Goal: Information Seeking & Learning: Learn about a topic

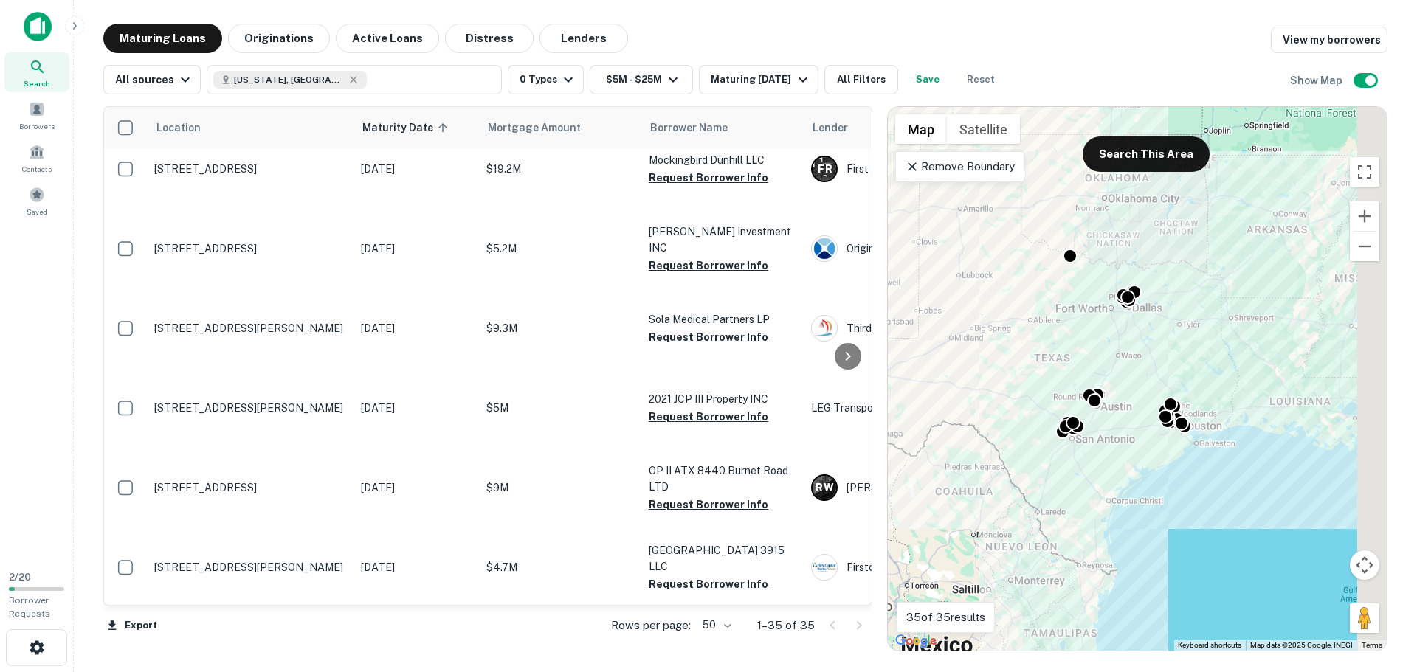
drag, startPoint x: 1067, startPoint y: 400, endPoint x: 1030, endPoint y: 398, distance: 37.0
click at [955, 392] on div "To activate drag with keyboard, press Alt + Enter. Once in keyboard drag state,…" at bounding box center [1137, 379] width 499 height 544
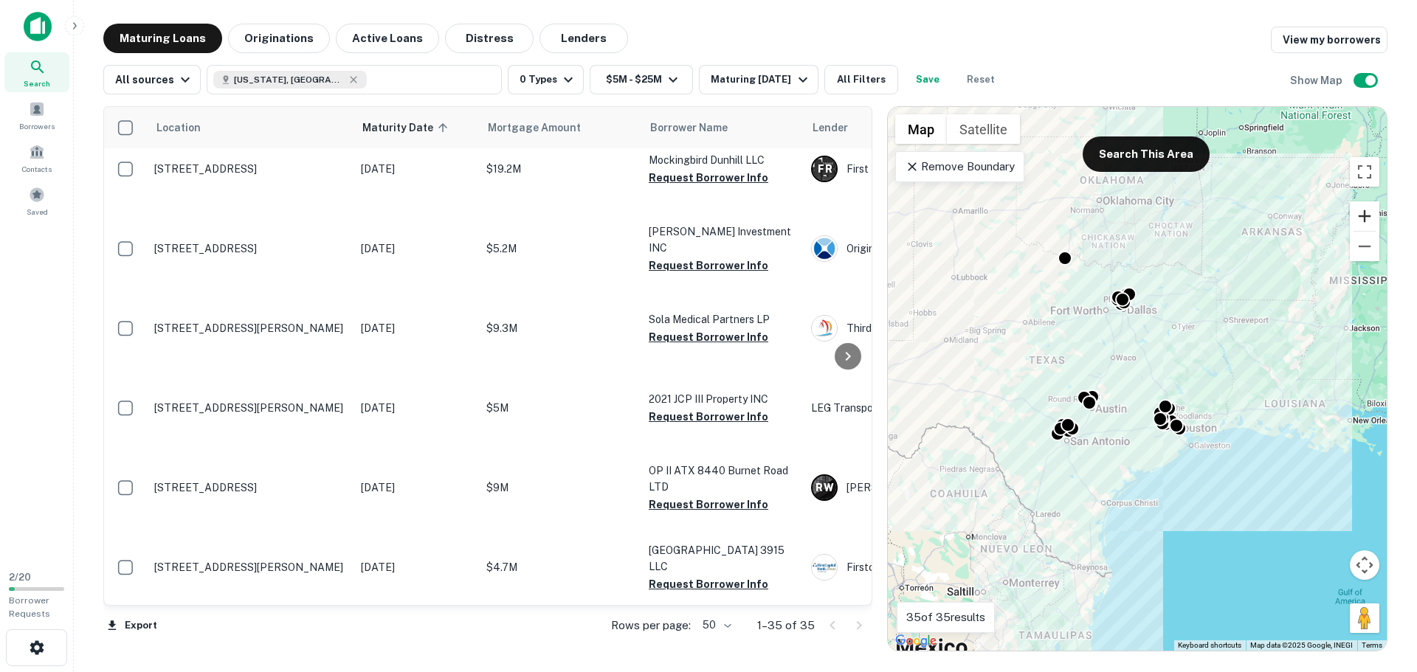
click at [1362, 206] on button "Zoom in" at bounding box center [1365, 216] width 30 height 30
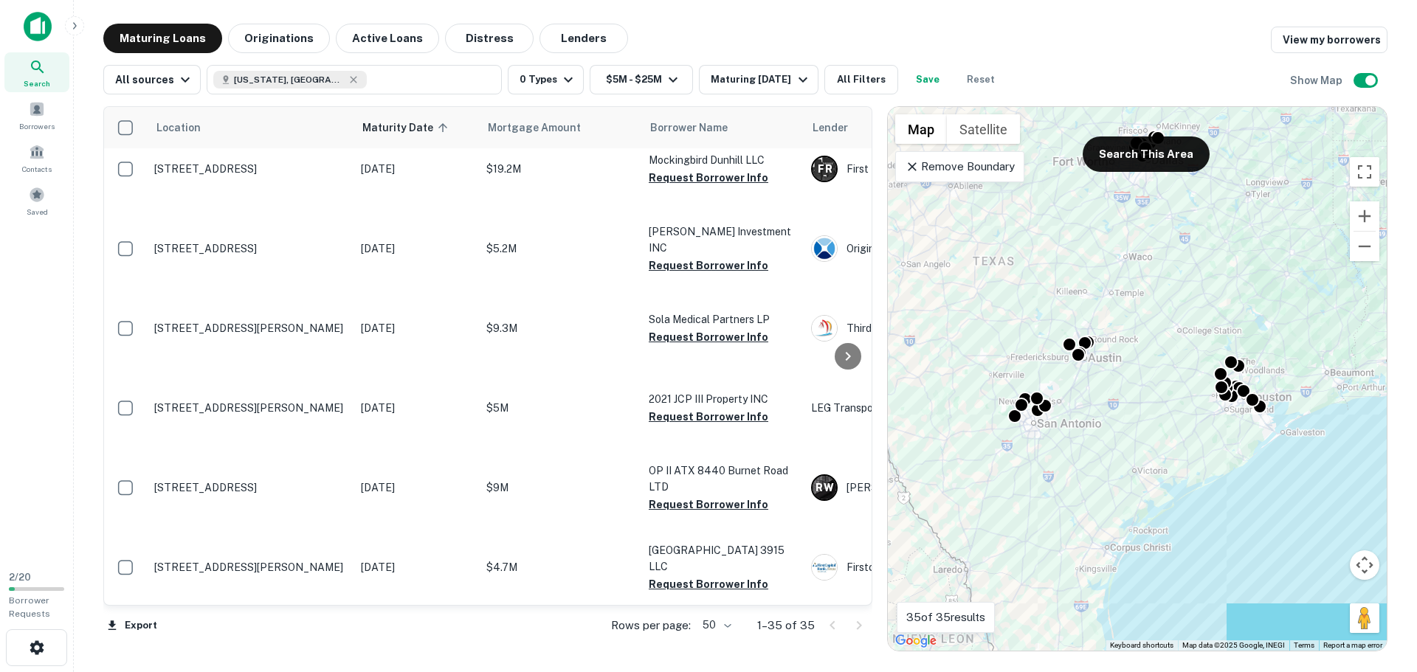
drag, startPoint x: 1080, startPoint y: 354, endPoint x: 1190, endPoint y: 273, distance: 136.7
click at [1119, 272] on div "To activate drag with keyboard, press Alt + Enter. Once in keyboard drag state,…" at bounding box center [1137, 379] width 499 height 544
click at [1355, 217] on button "Zoom in" at bounding box center [1365, 216] width 30 height 30
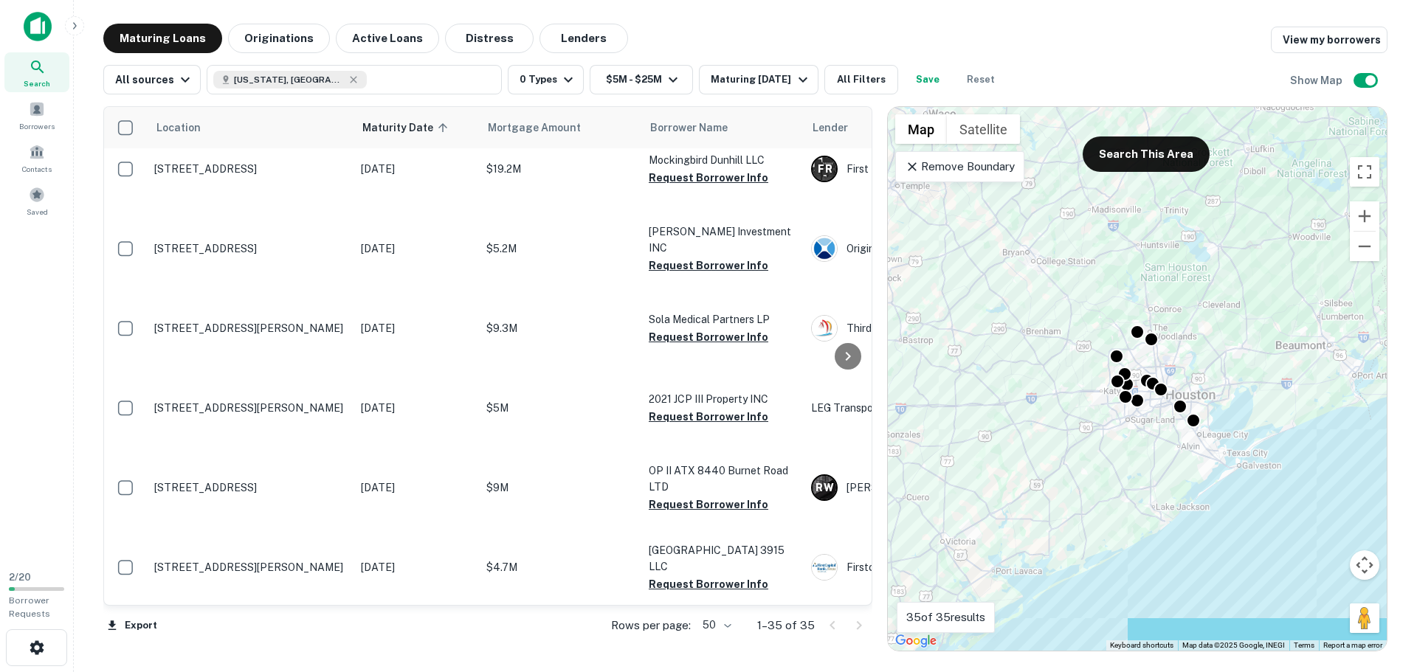
drag, startPoint x: 1260, startPoint y: 470, endPoint x: 1070, endPoint y: 450, distance: 190.7
click at [1070, 450] on div "To activate drag with keyboard, press Alt + Enter. Once in keyboard drag state,…" at bounding box center [1137, 379] width 499 height 544
click at [1362, 215] on button "Zoom in" at bounding box center [1365, 216] width 30 height 30
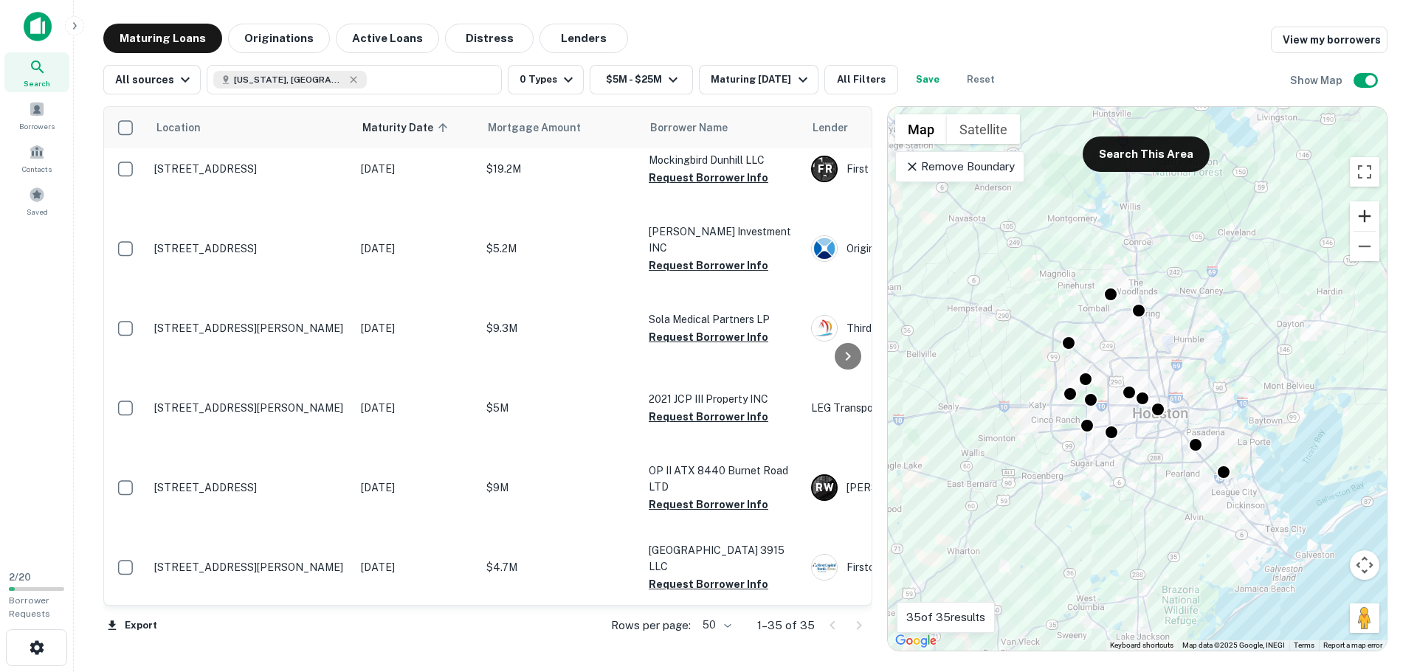
click at [1362, 215] on button "Zoom in" at bounding box center [1365, 216] width 30 height 30
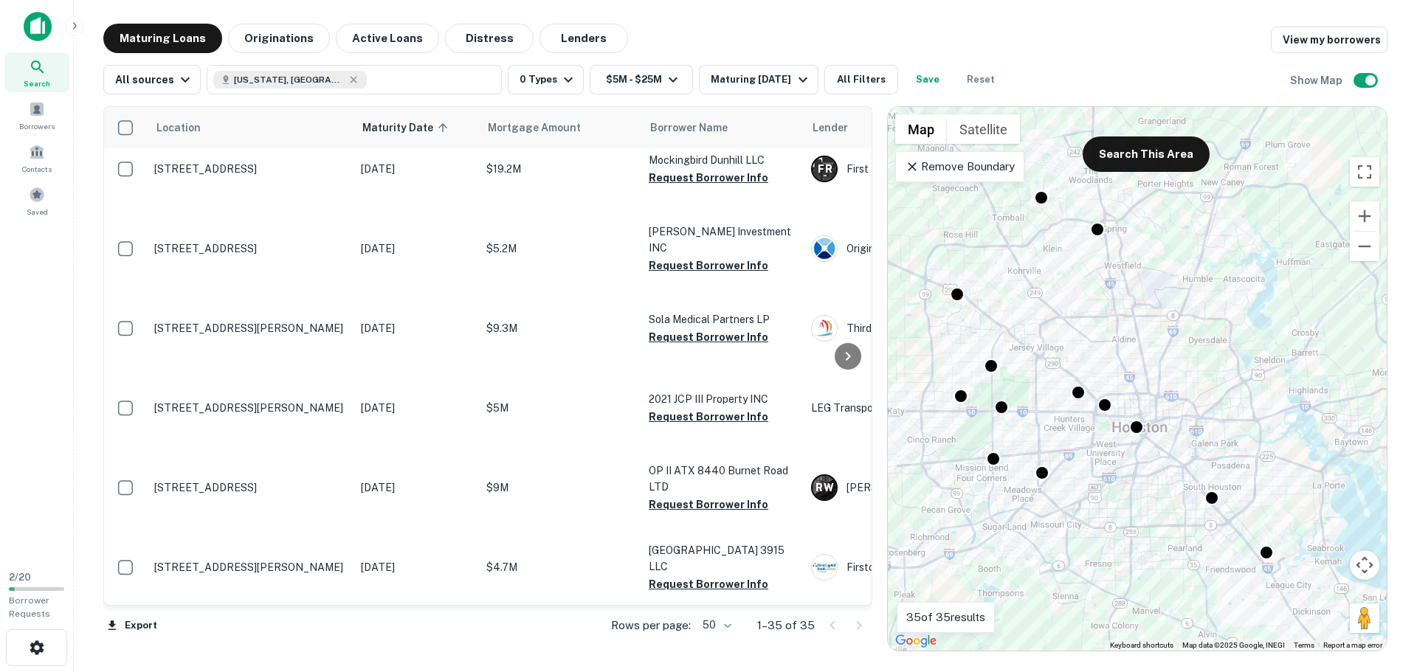
drag, startPoint x: 1282, startPoint y: 375, endPoint x: 1262, endPoint y: 365, distance: 22.4
click at [1262, 365] on div "To activate drag with keyboard, press Alt + Enter. Once in keyboard drag state,…" at bounding box center [1137, 379] width 499 height 544
click at [1362, 251] on button "Zoom out" at bounding box center [1365, 247] width 30 height 30
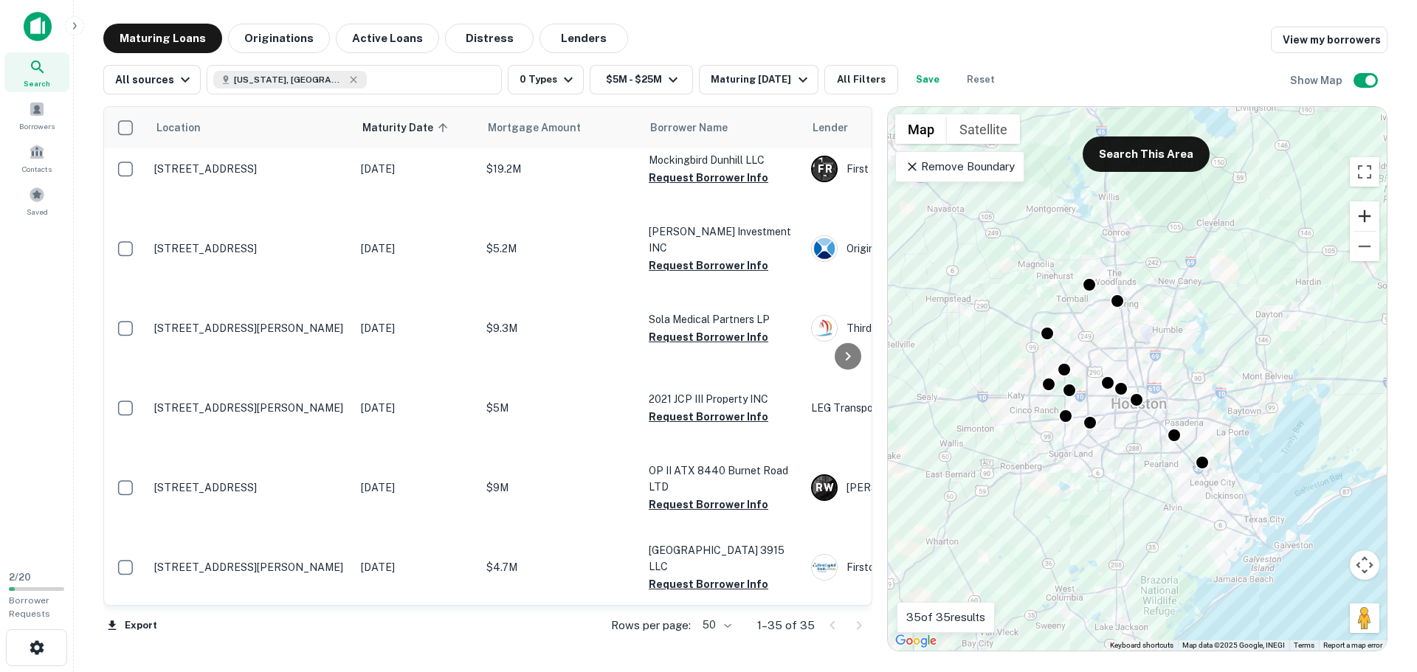
click at [1359, 217] on button "Zoom in" at bounding box center [1365, 216] width 30 height 30
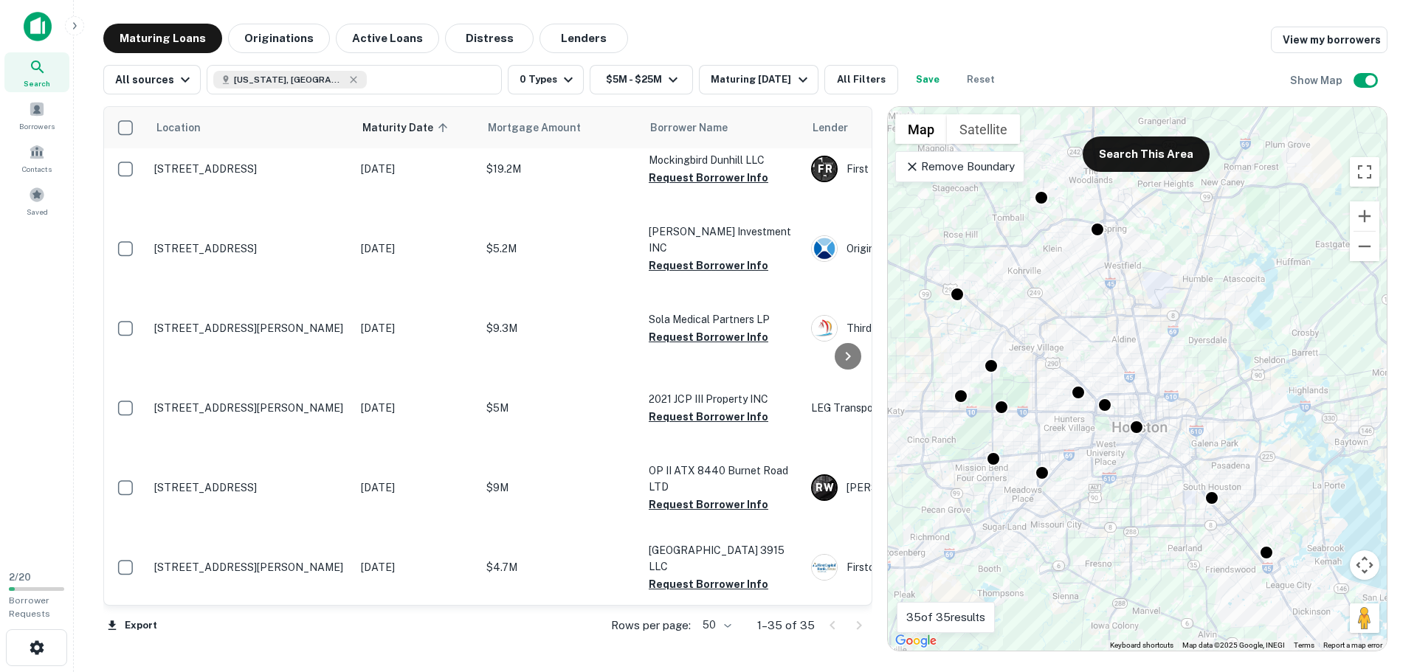
click at [1130, 420] on div at bounding box center [1136, 427] width 15 height 15
click at [1132, 428] on div at bounding box center [1136, 424] width 21 height 21
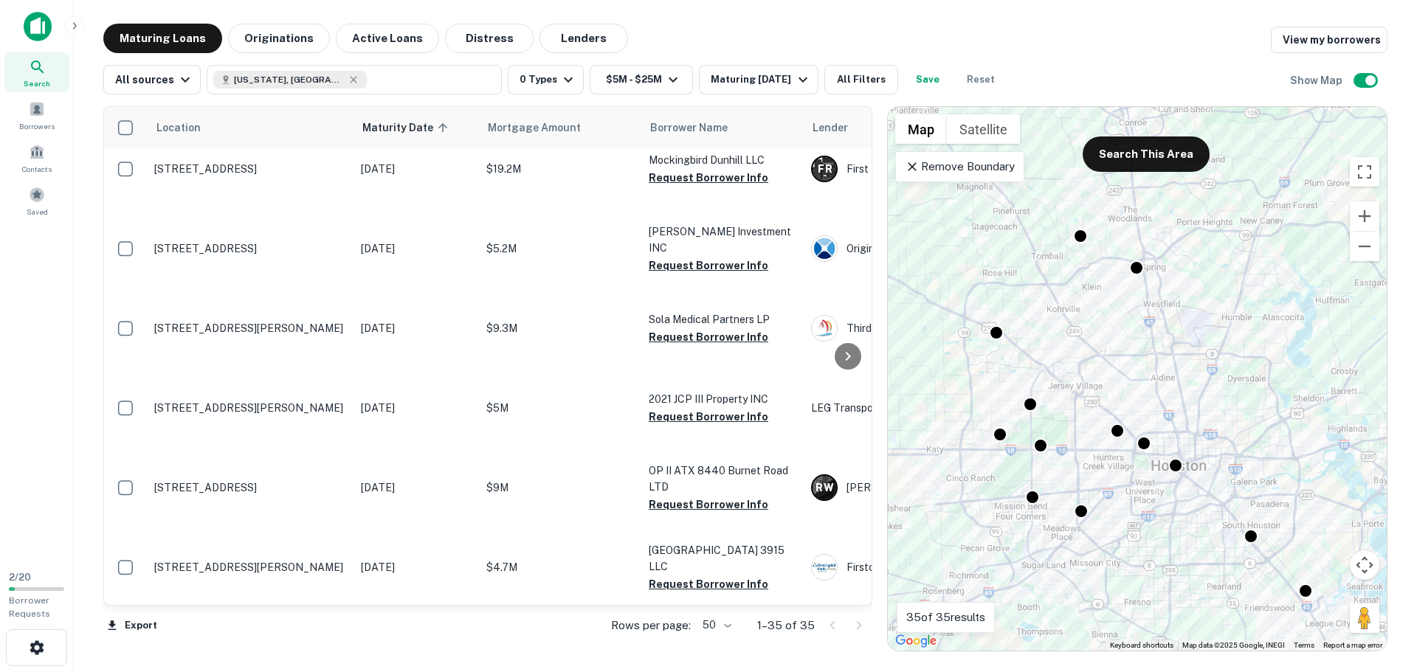
drag, startPoint x: 1176, startPoint y: 299, endPoint x: 1166, endPoint y: 303, distance: 11.0
click at [1205, 327] on div "To activate drag with keyboard, press Alt + Enter. Once in keyboard drag state,…" at bounding box center [1137, 379] width 499 height 544
